Goal: Transaction & Acquisition: Purchase product/service

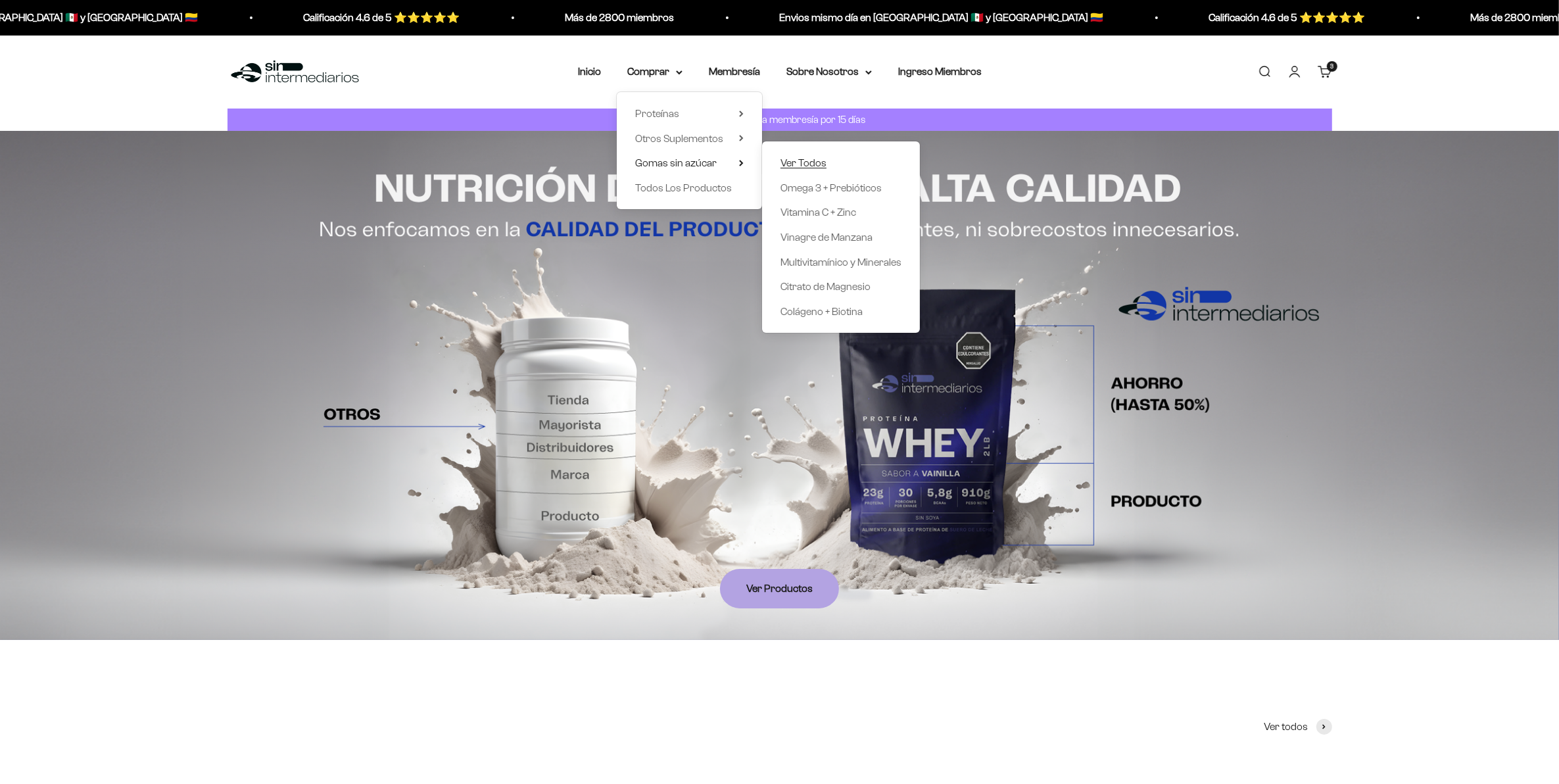
click at [812, 155] on span "Ver Todos" at bounding box center [803, 163] width 46 height 17
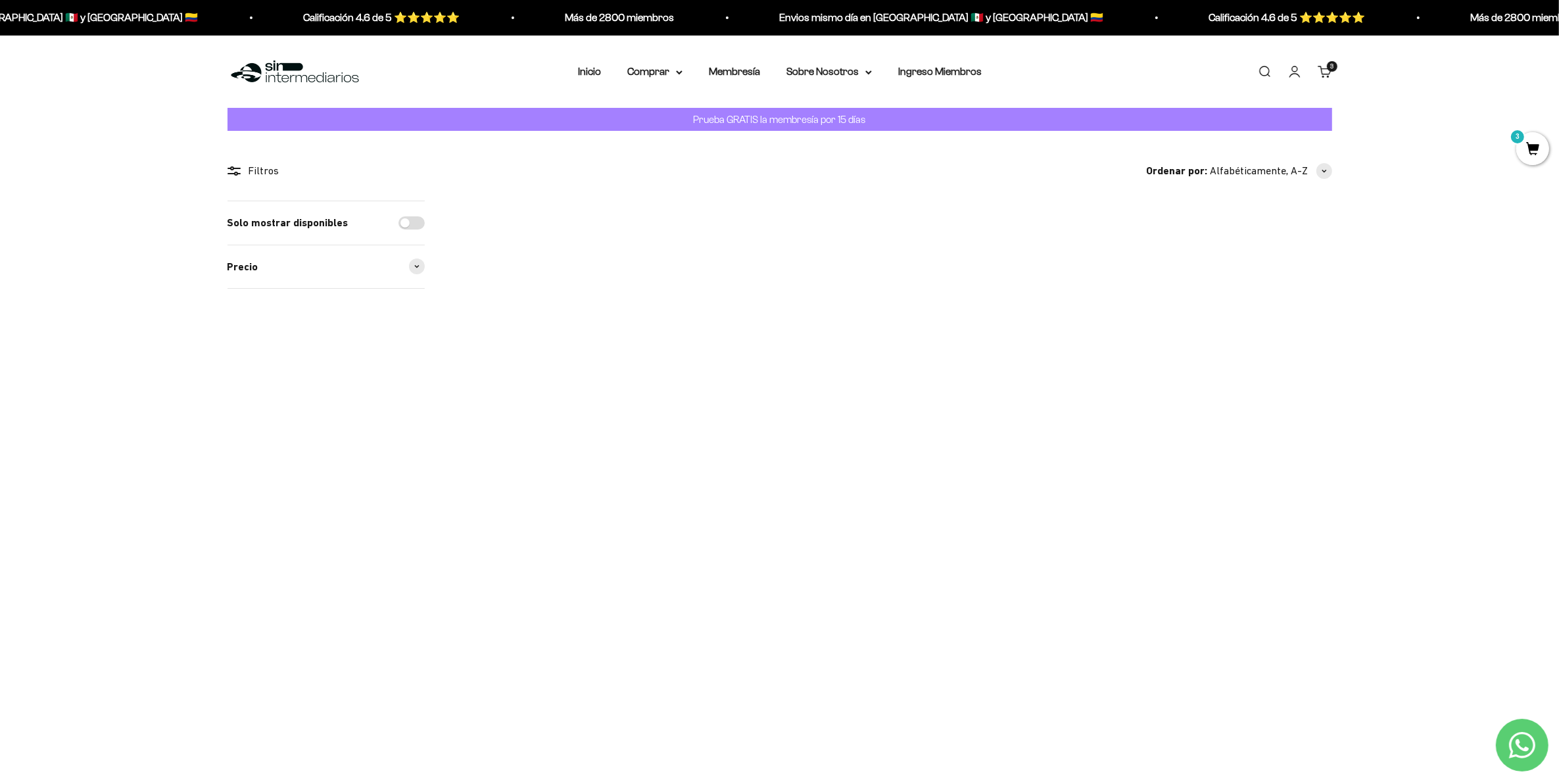
click at [786, 350] on span at bounding box center [782, 348] width 12 height 15
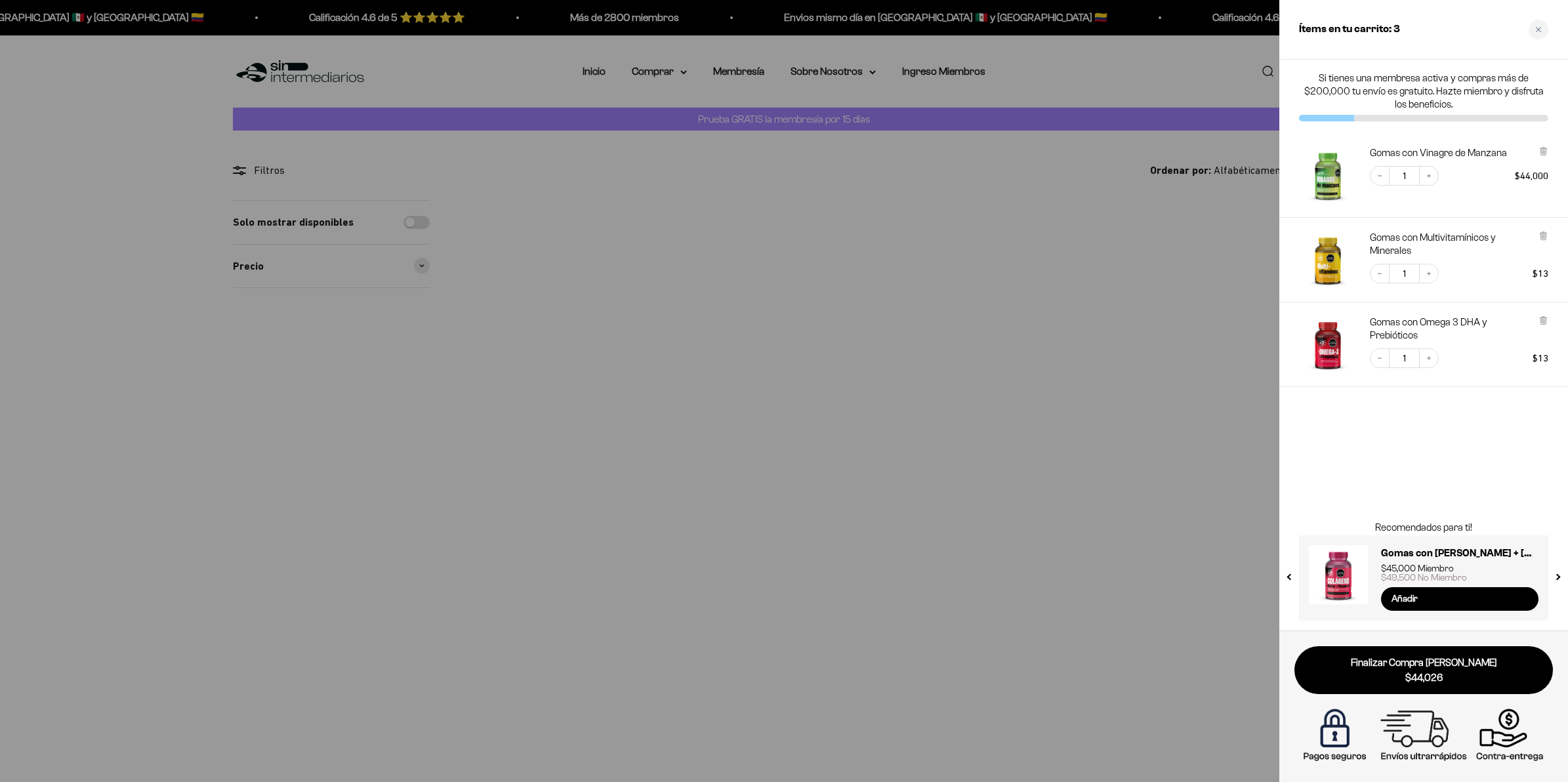
click at [678, 430] on div at bounding box center [784, 391] width 1568 height 782
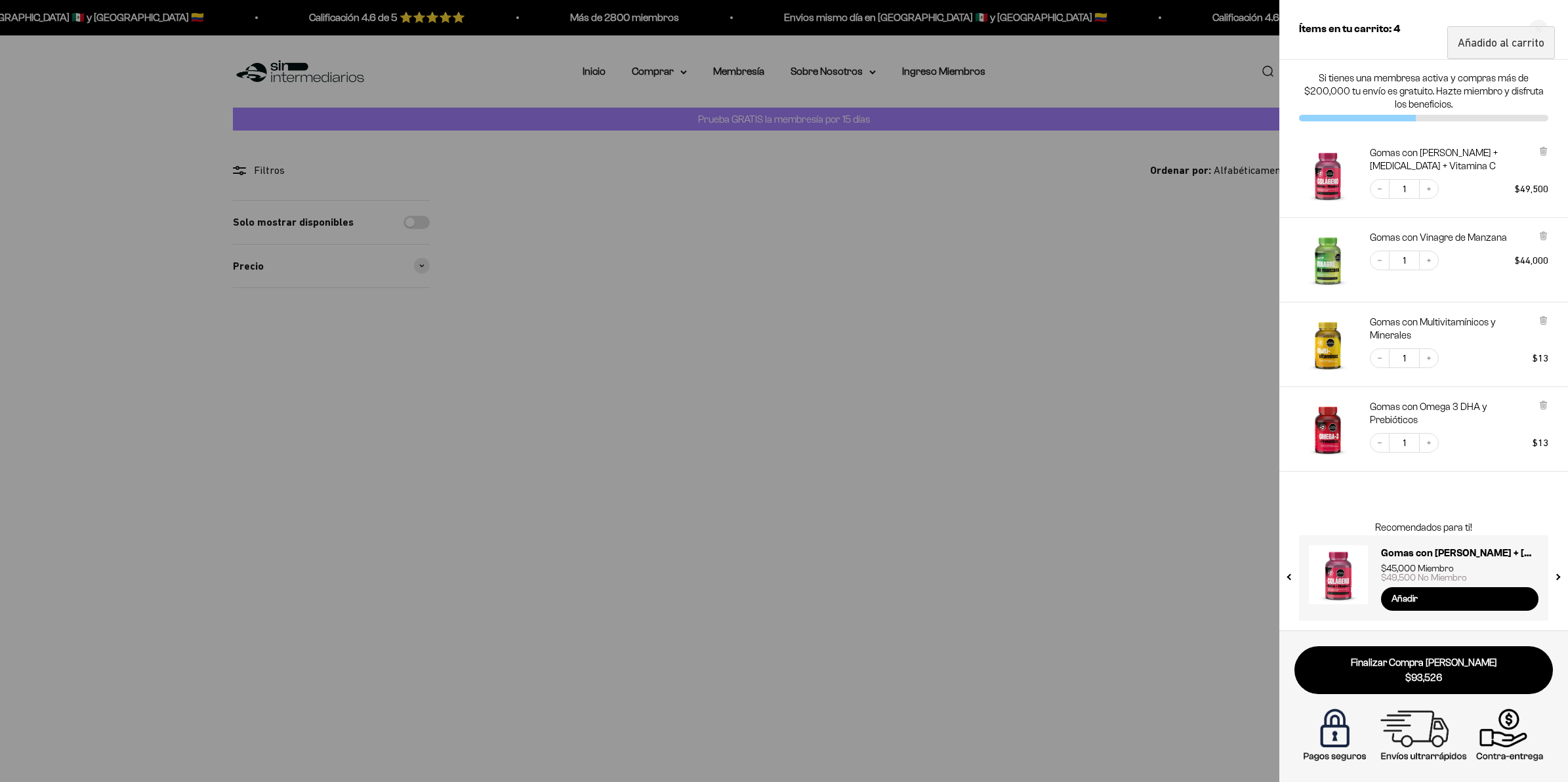
click at [877, 528] on div at bounding box center [784, 391] width 1568 height 782
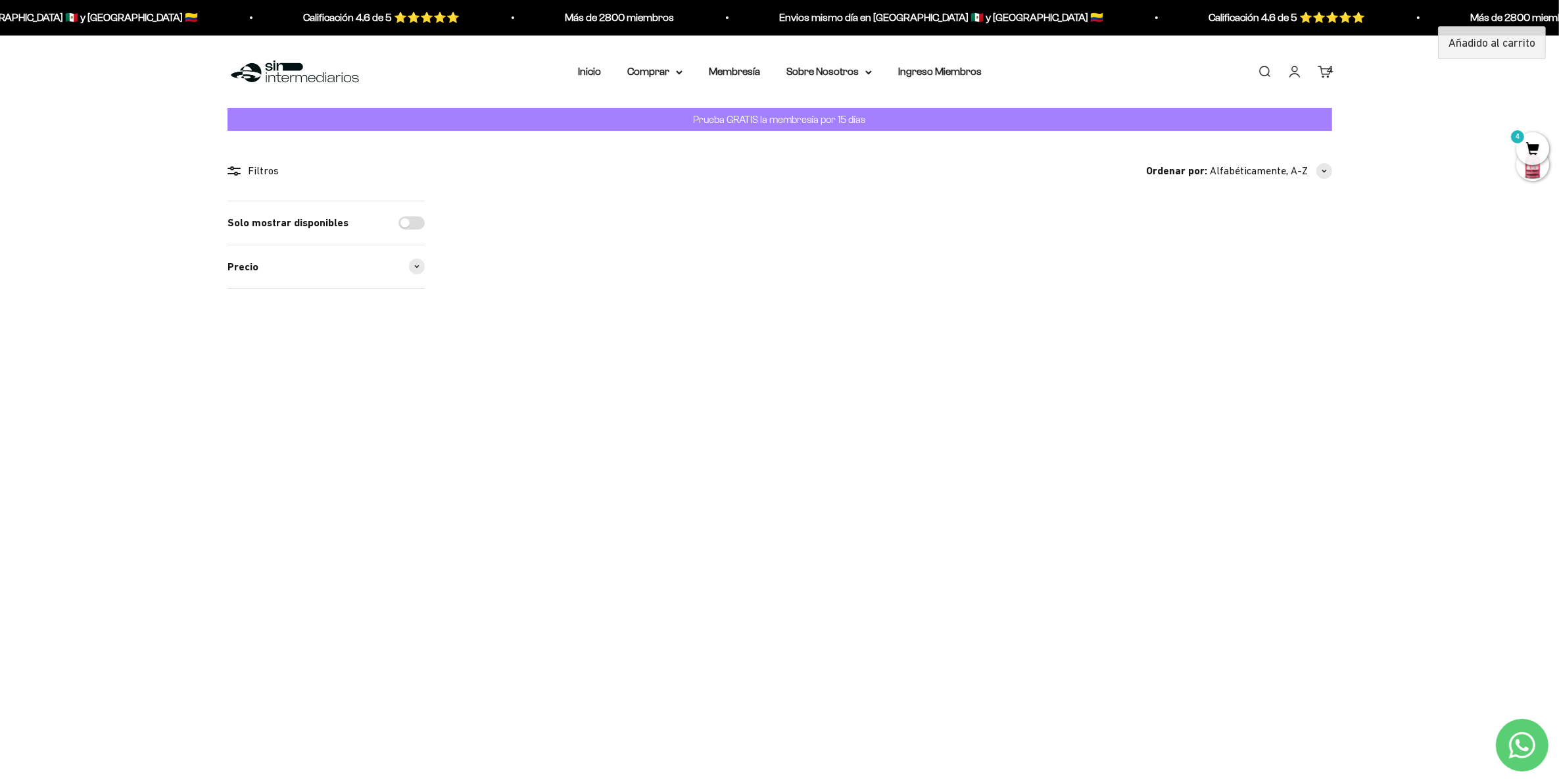
click at [605, 642] on span at bounding box center [604, 643] width 12 height 15
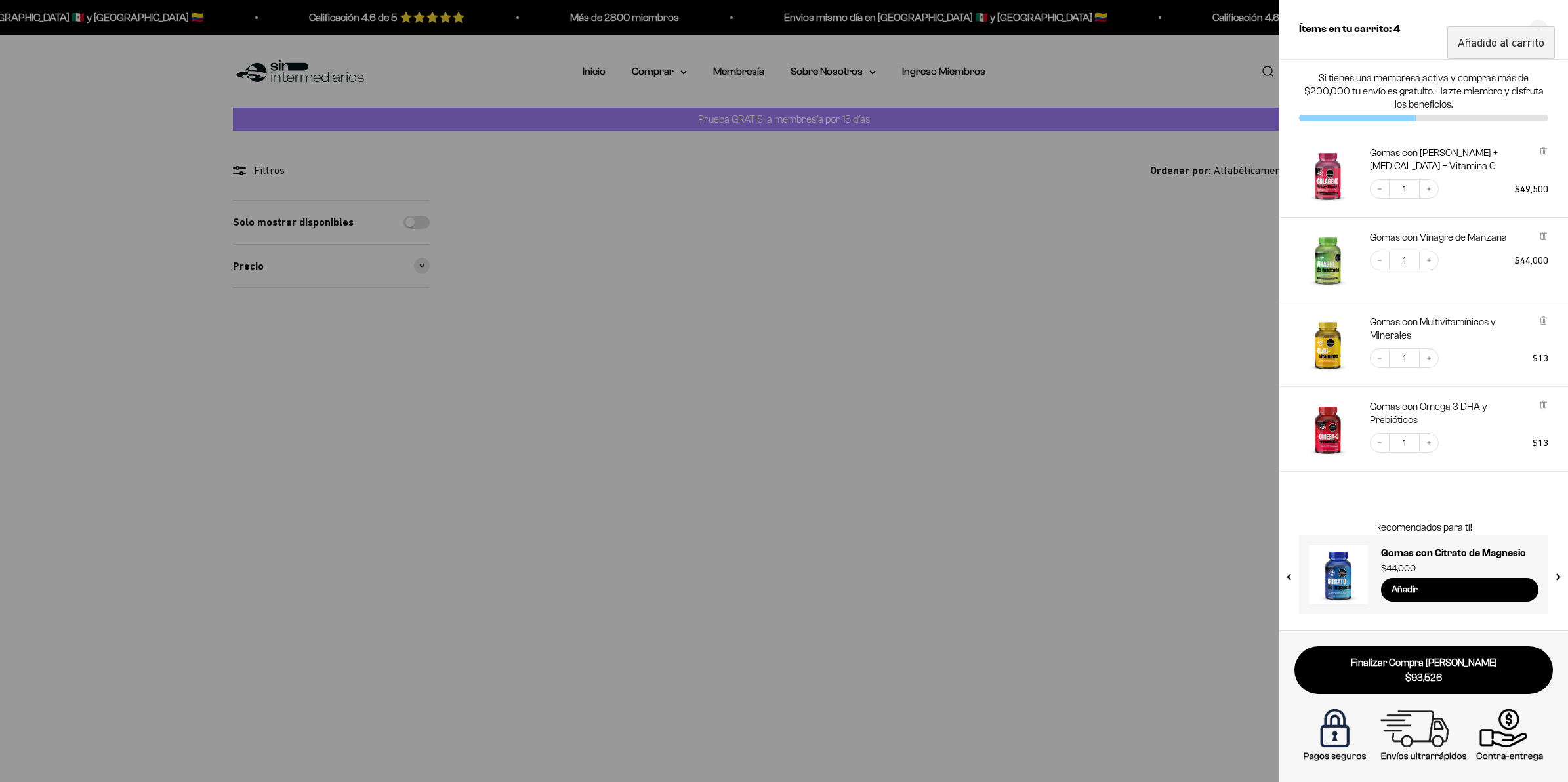
click at [1130, 513] on div at bounding box center [784, 391] width 1568 height 782
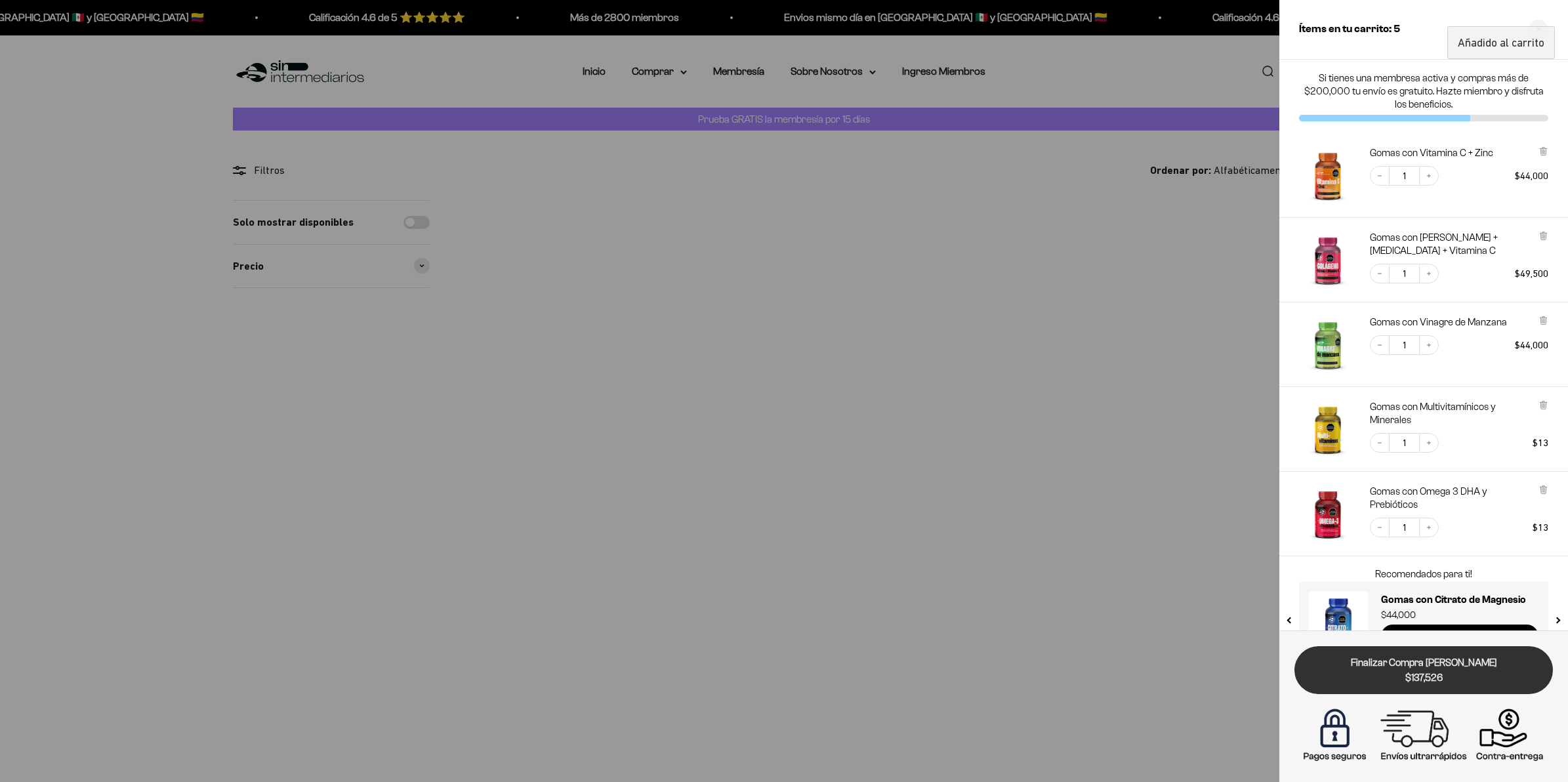
click at [1408, 668] on link "Finalizar Compra Segura $137,526" at bounding box center [1423, 670] width 259 height 48
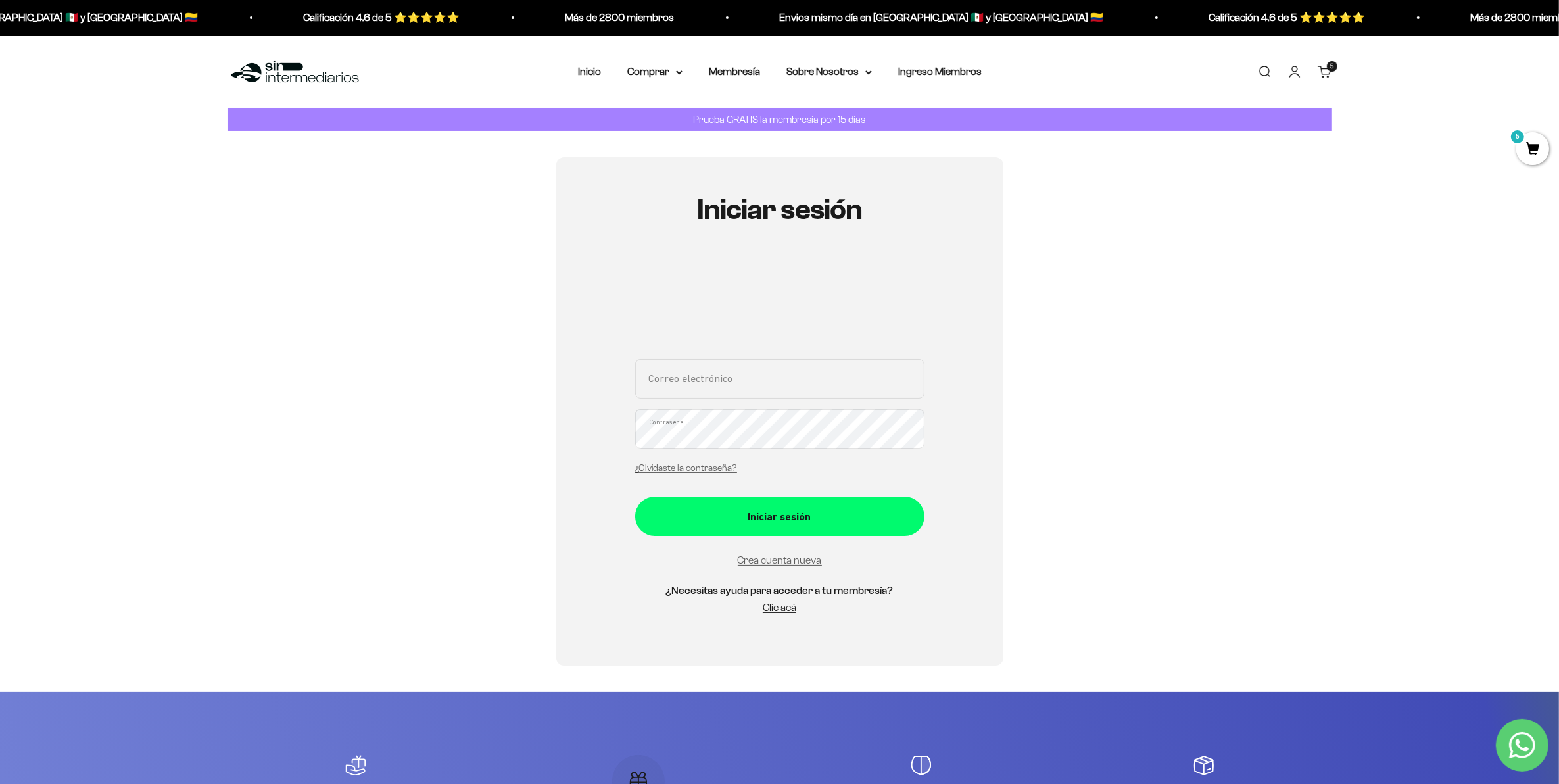
click at [677, 370] on input "Correo electrónico" at bounding box center [780, 379] width 289 height 40
click at [1066, 356] on div "Iniciar sesión Correo electrónico Contraseña ¿Olvidaste la contraseña? Iniciar …" at bounding box center [780, 411] width 1105 height 509
